Goal: Find contact information: Find contact information

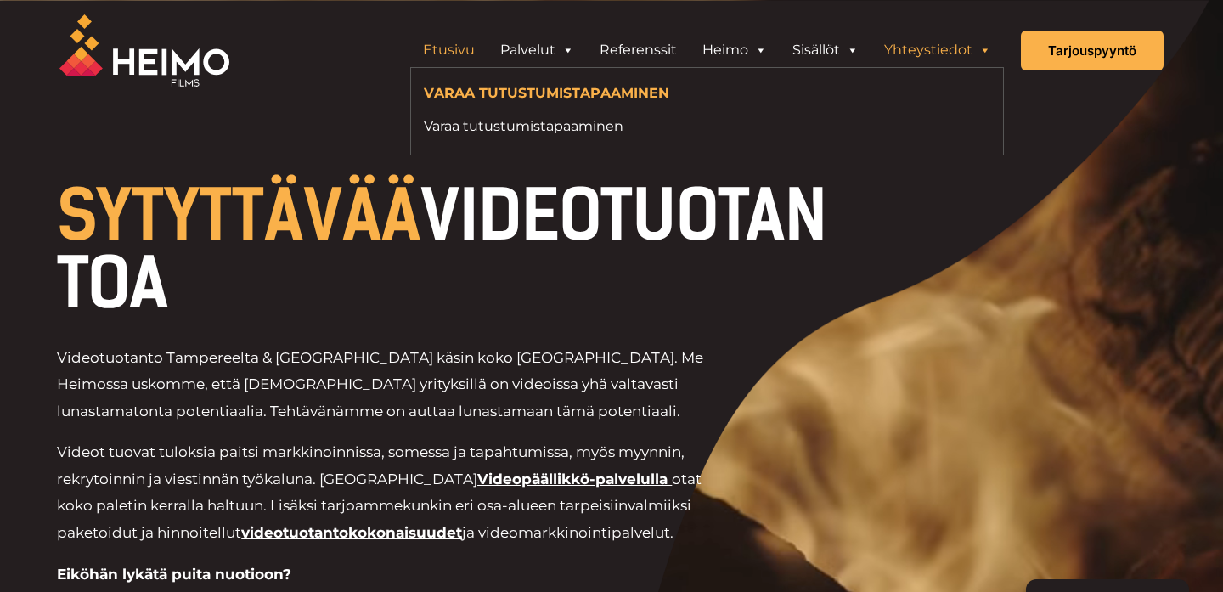
click at [933, 62] on link "Yhteystiedot" at bounding box center [937, 50] width 132 height 34
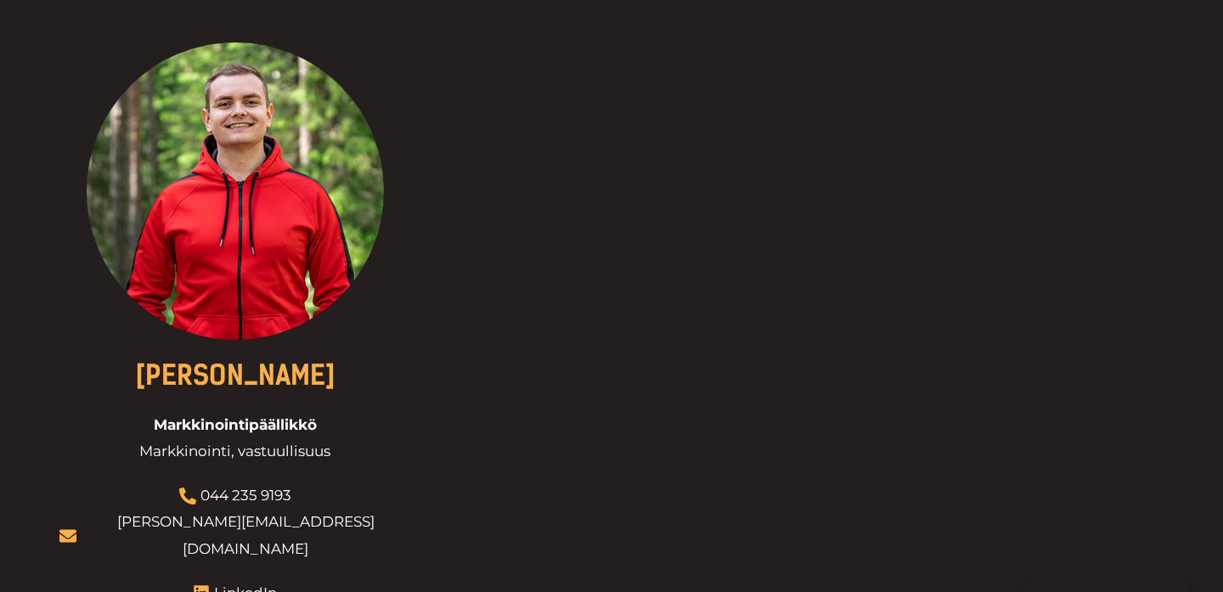
scroll to position [2014, 0]
drag, startPoint x: 334, startPoint y: 454, endPoint x: 344, endPoint y: 464, distance: 13.8
click at [344, 464] on div at bounding box center [234, 363] width 351 height 642
click at [335, 464] on div at bounding box center [234, 363] width 351 height 642
drag, startPoint x: 323, startPoint y: 462, endPoint x: 296, endPoint y: 472, distance: 29.0
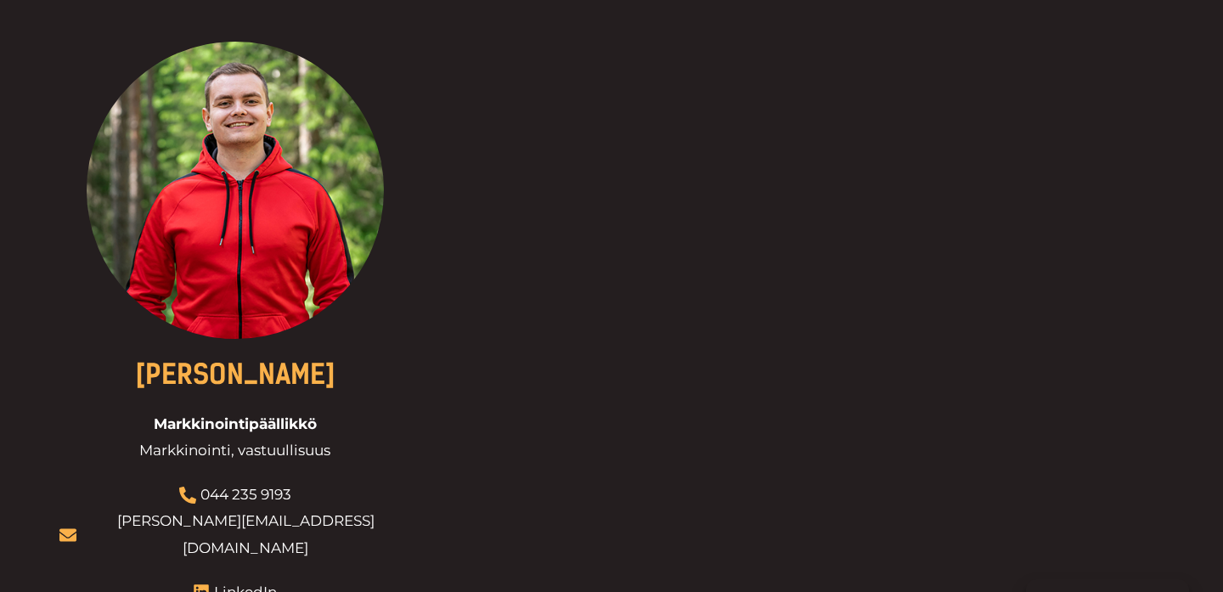
click at [296, 472] on div at bounding box center [234, 363] width 351 height 642
drag, startPoint x: 320, startPoint y: 461, endPoint x: 346, endPoint y: 462, distance: 26.3
click at [346, 462] on div at bounding box center [234, 363] width 351 height 642
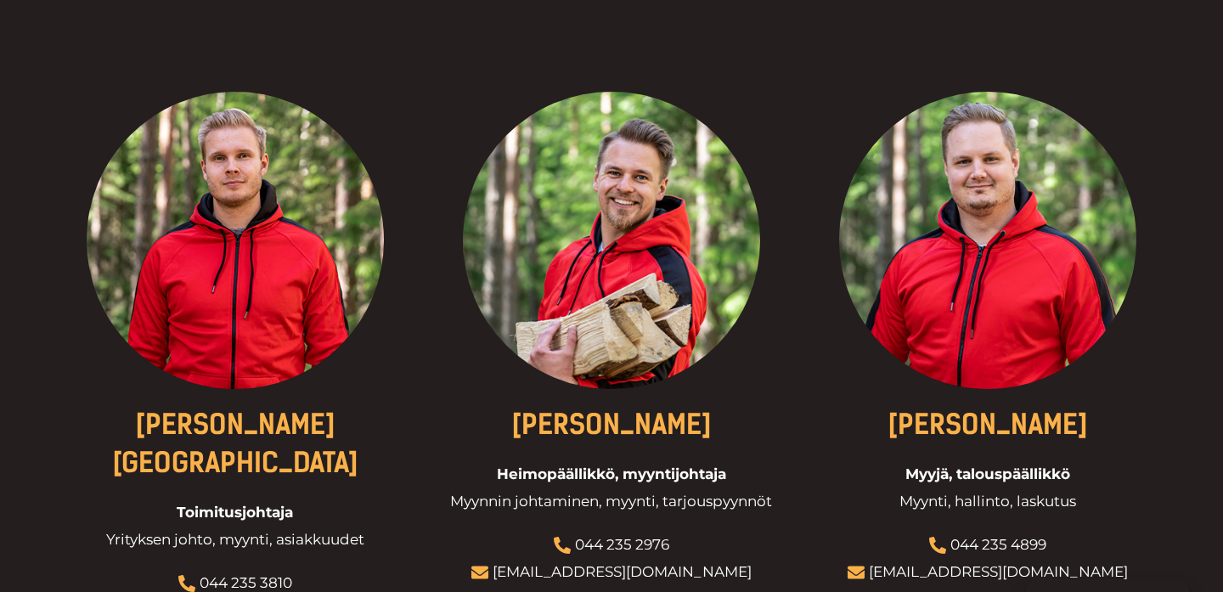
scroll to position [0, 0]
